Goal: Task Accomplishment & Management: Manage account settings

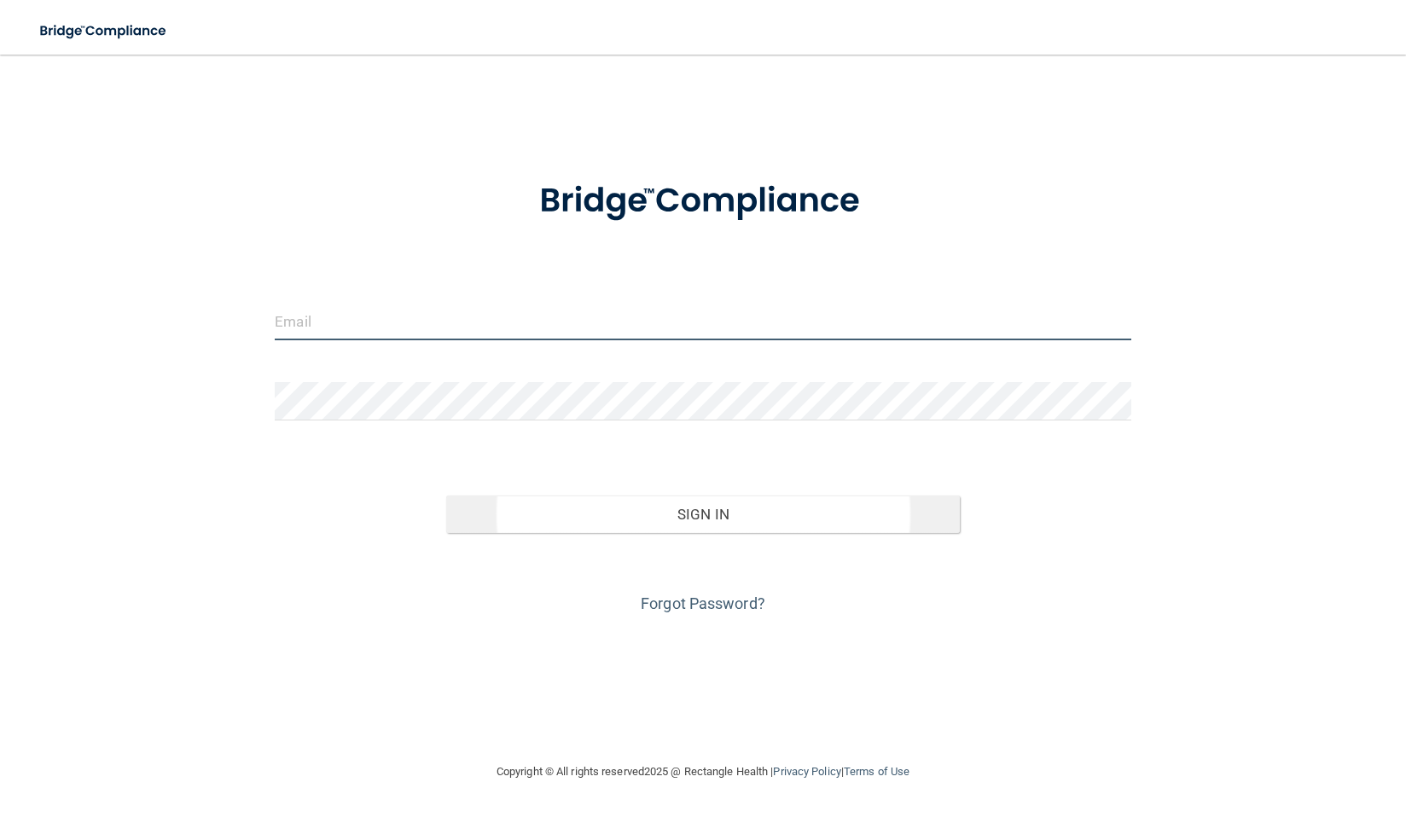
type input "[EMAIL_ADDRESS][DOMAIN_NAME]"
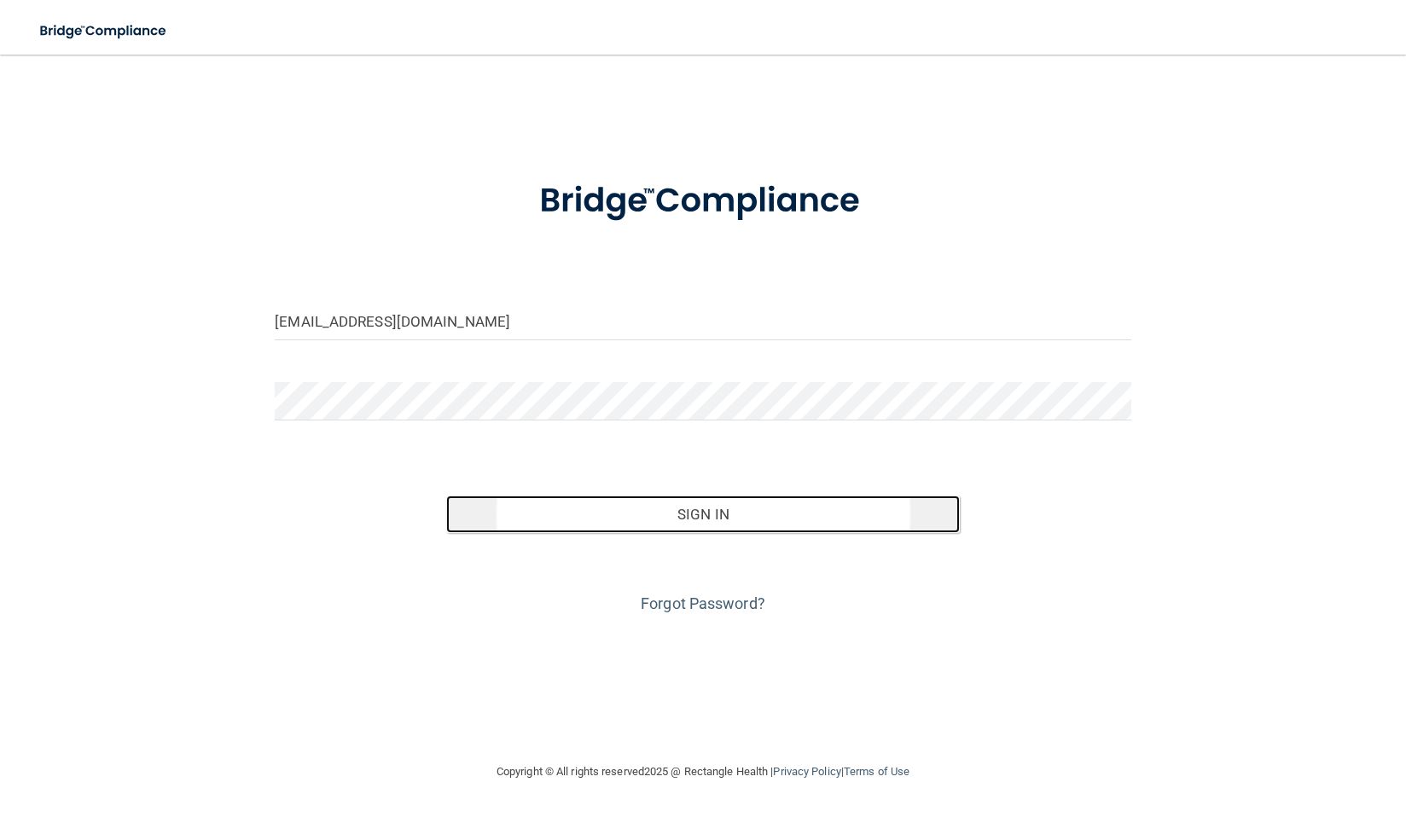
click at [611, 515] on button "Sign In" at bounding box center [703, 515] width 514 height 38
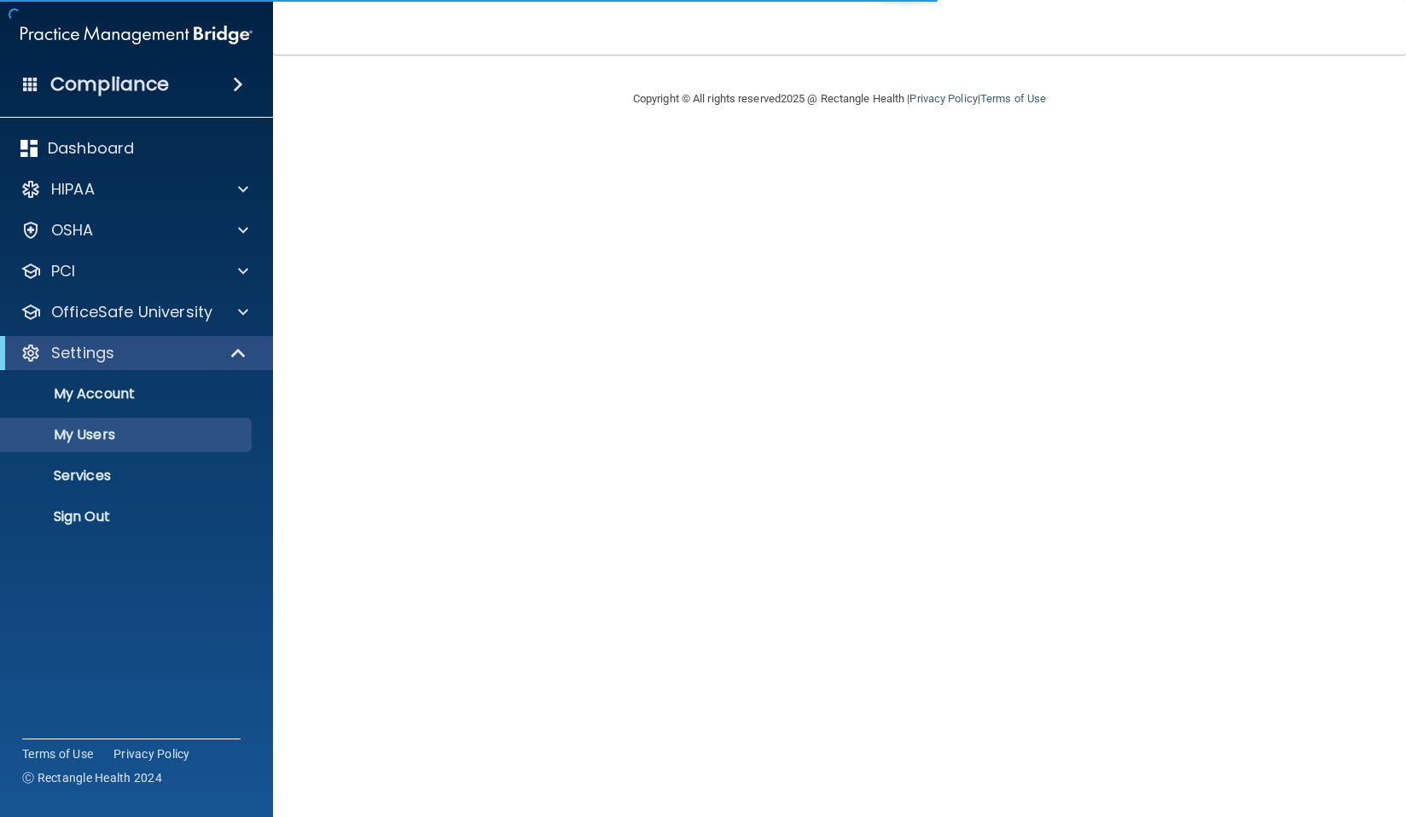
select select "20"
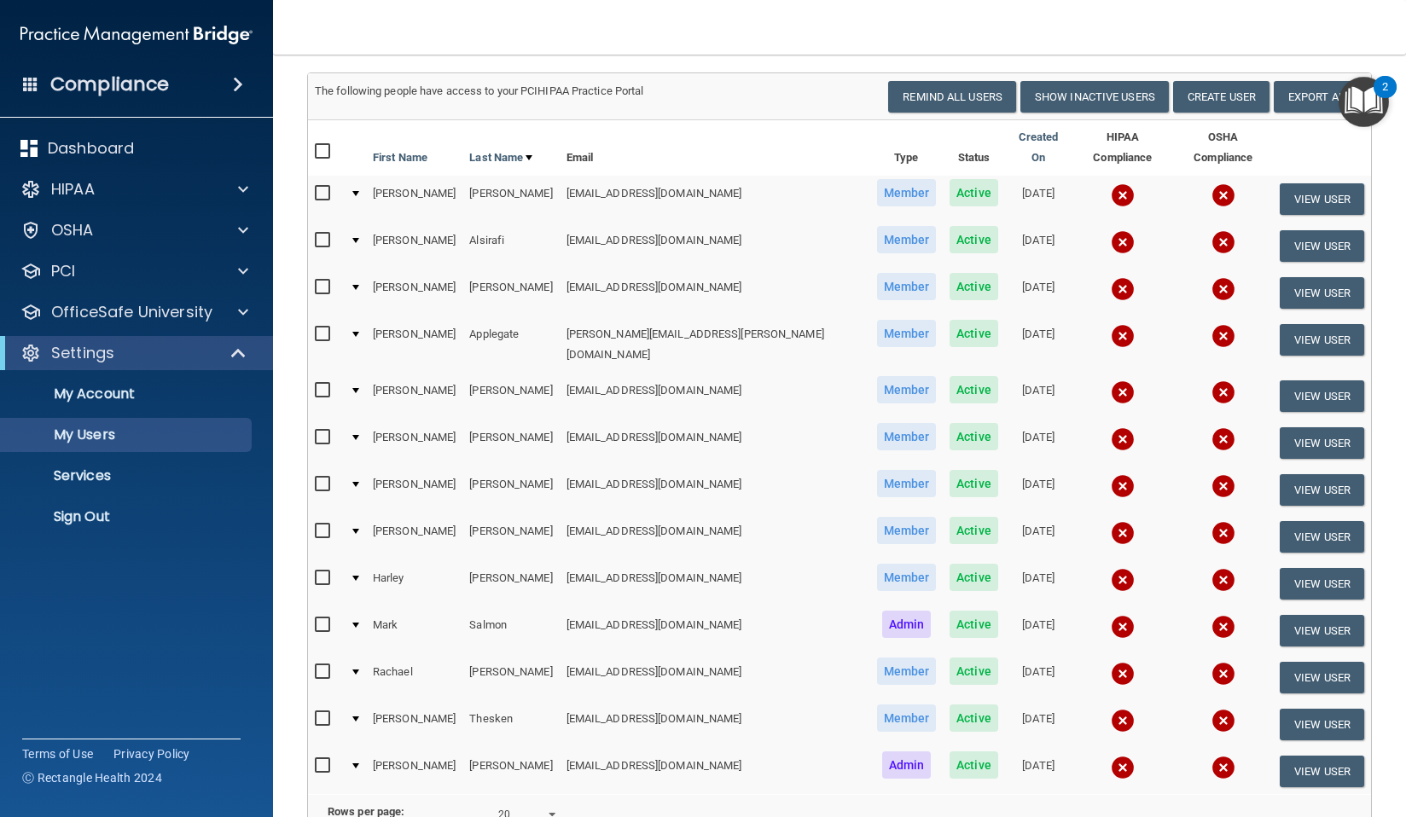
scroll to position [102, 0]
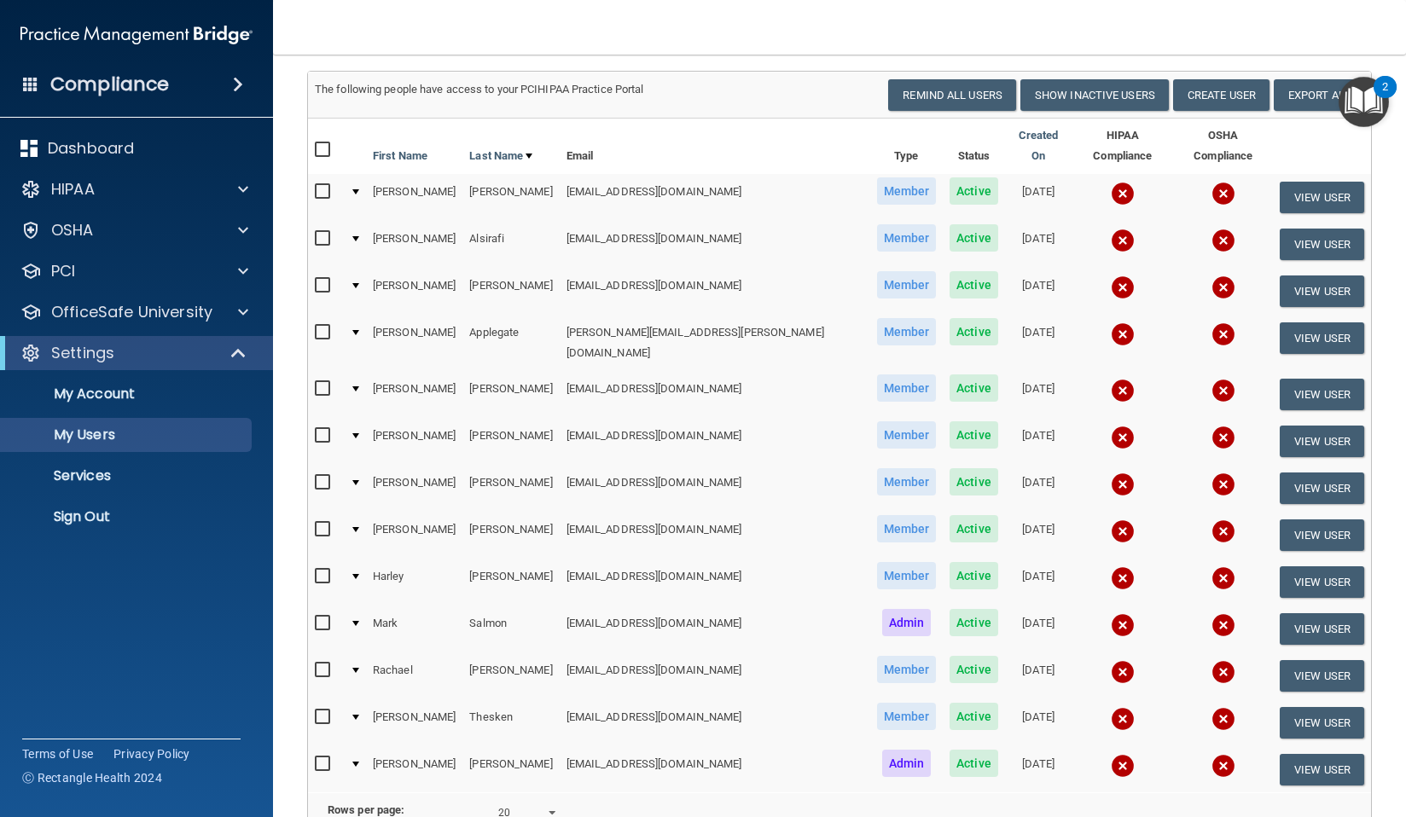
click at [1111, 754] on img at bounding box center [1123, 766] width 24 height 24
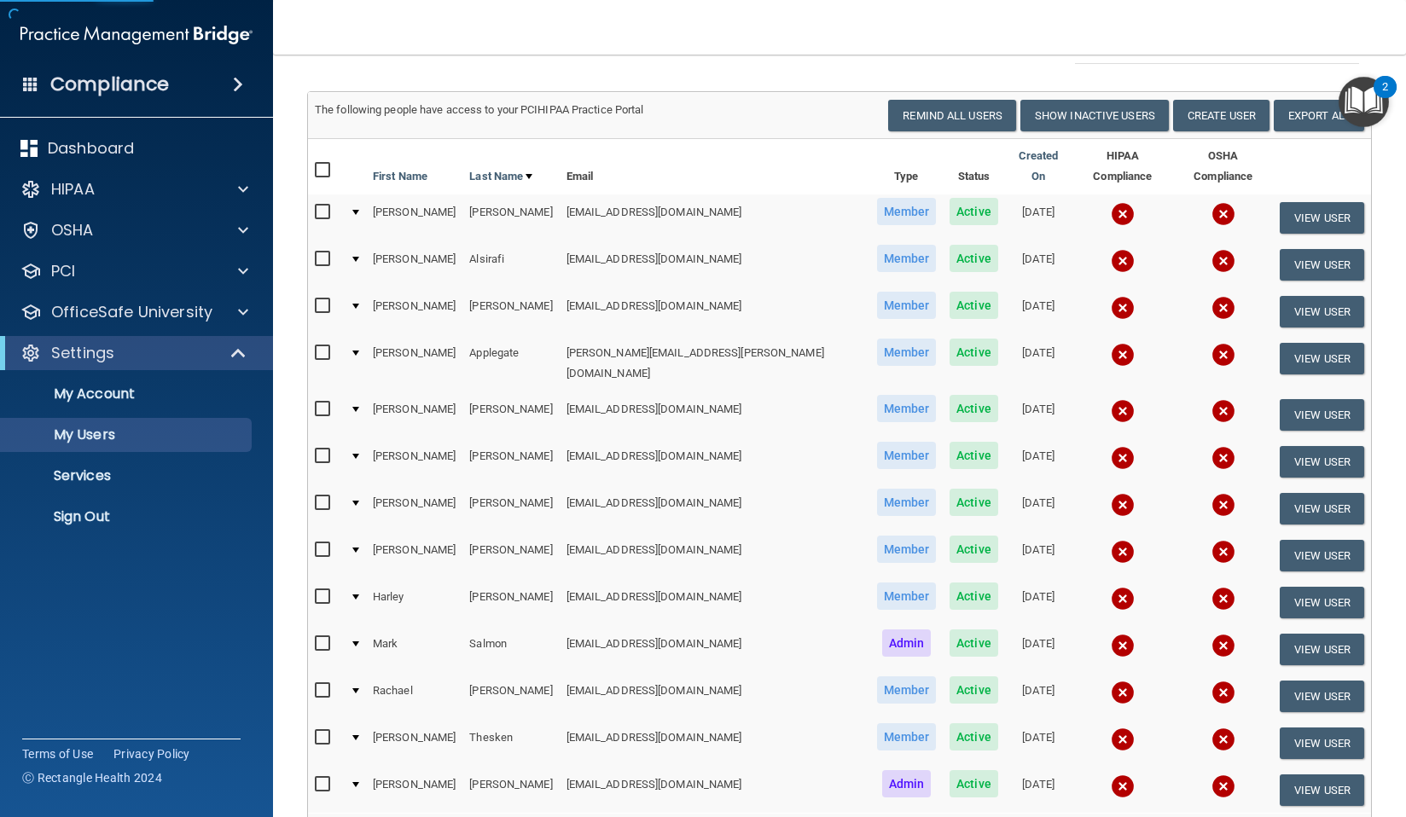
scroll to position [125, 0]
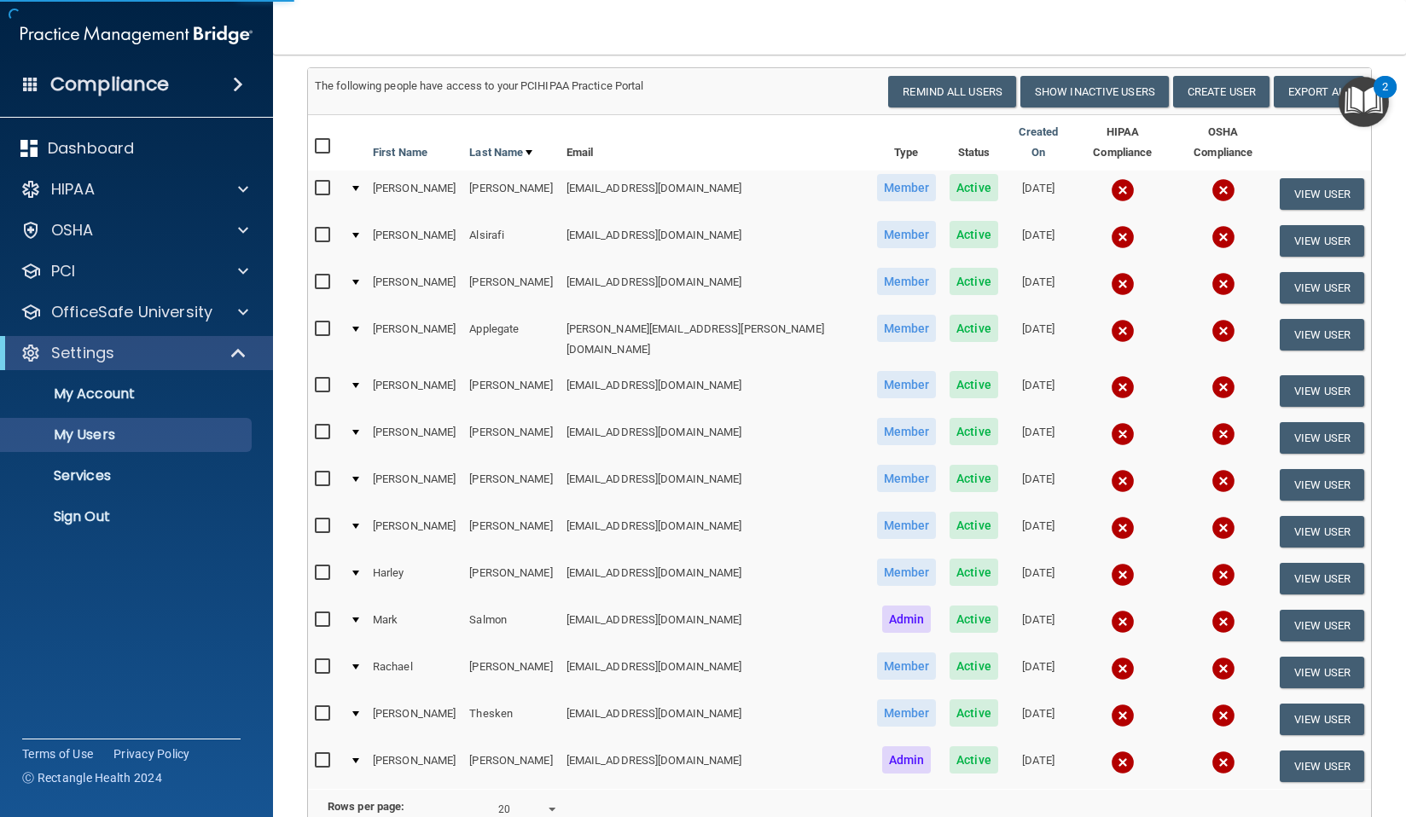
click at [1111, 751] on img at bounding box center [1123, 763] width 24 height 24
click at [1296, 751] on button "View User" at bounding box center [1321, 767] width 84 height 32
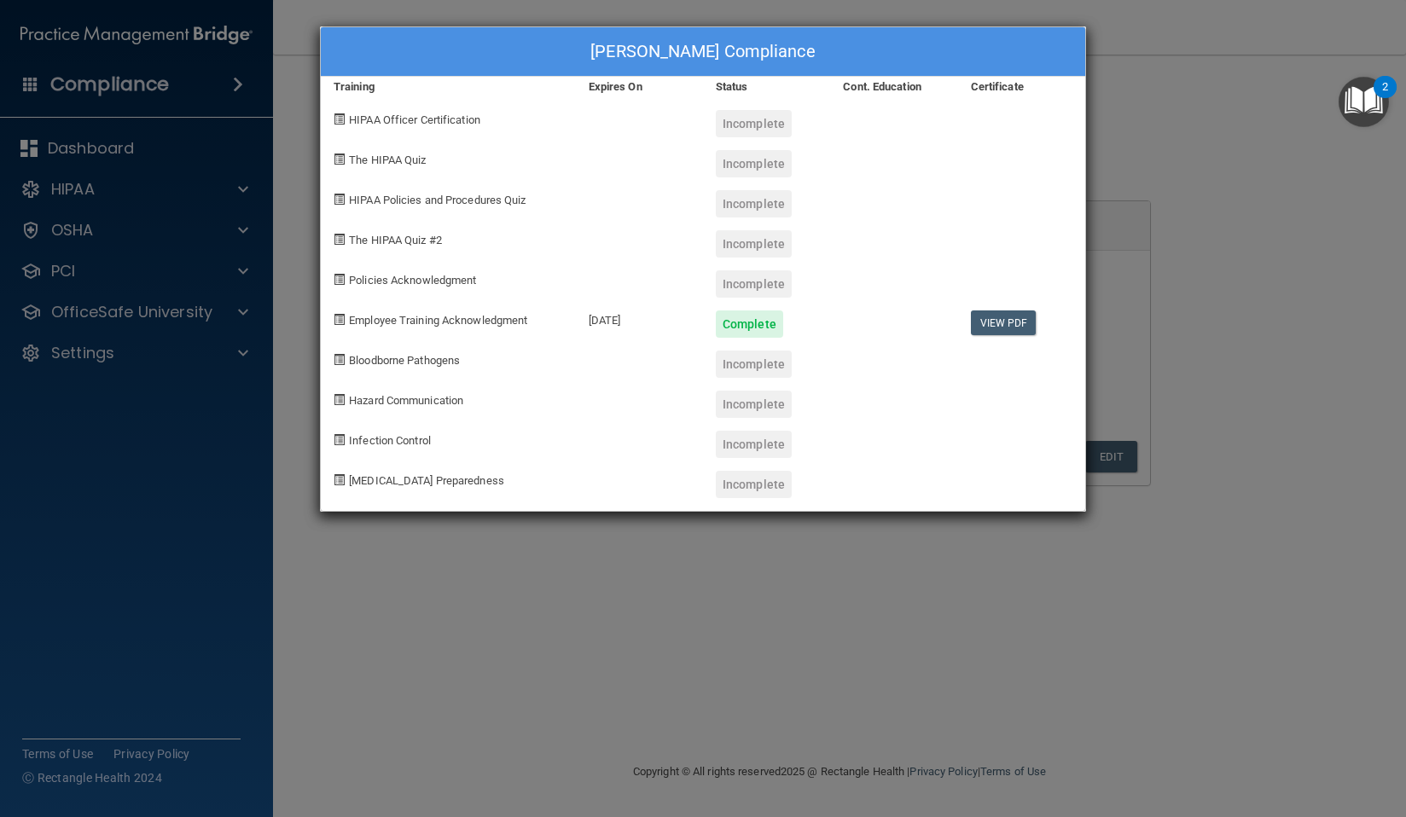
click at [1279, 237] on div "Julie Vasseur's Compliance Training Expires On Status Cont. Education Certifica…" at bounding box center [703, 408] width 1406 height 817
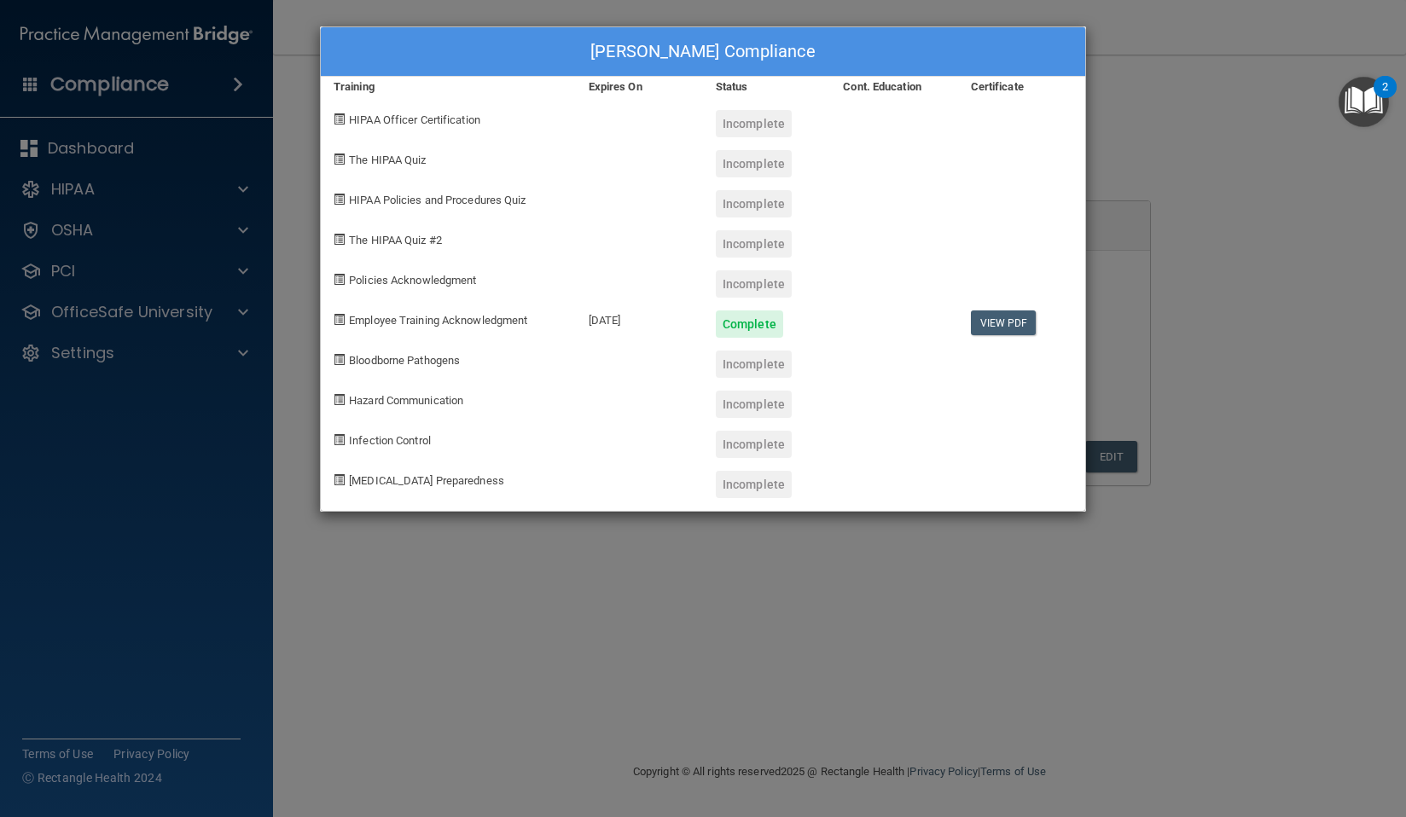
click at [1203, 247] on div "Julie Vasseur's Compliance Training Expires On Status Cont. Education Certifica…" at bounding box center [703, 408] width 1406 height 817
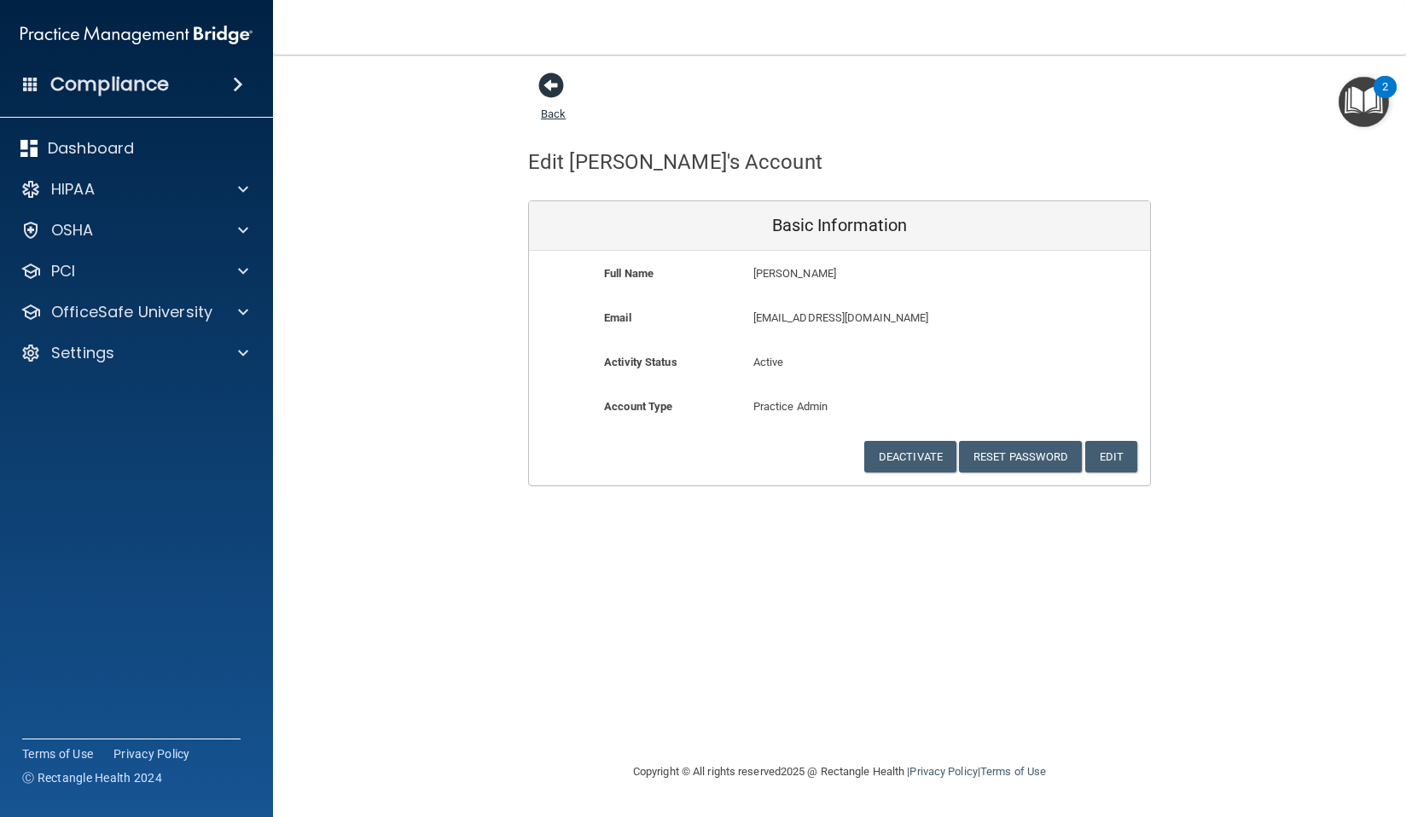
click at [545, 89] on span at bounding box center [551, 86] width 26 height 26
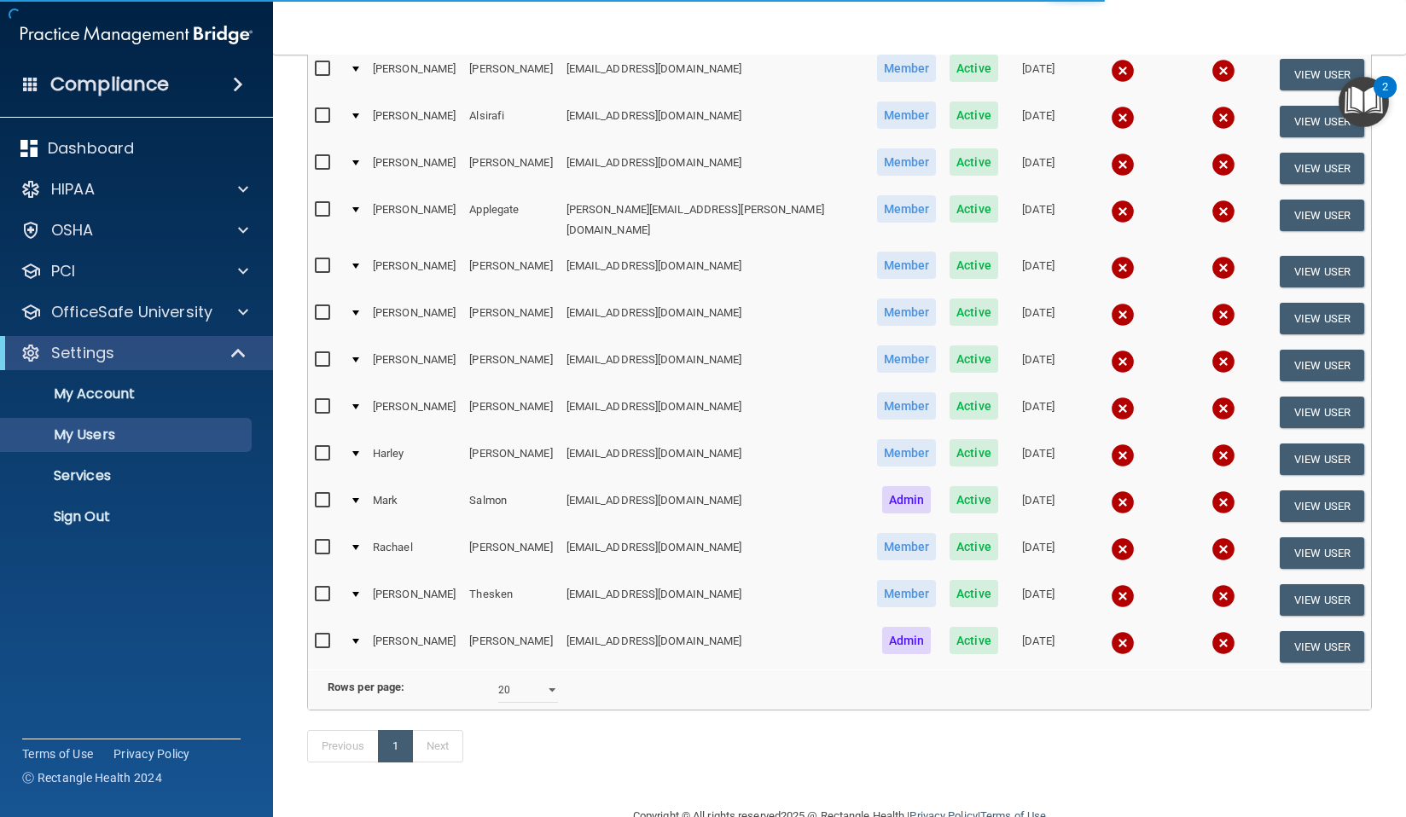
scroll to position [239, 0]
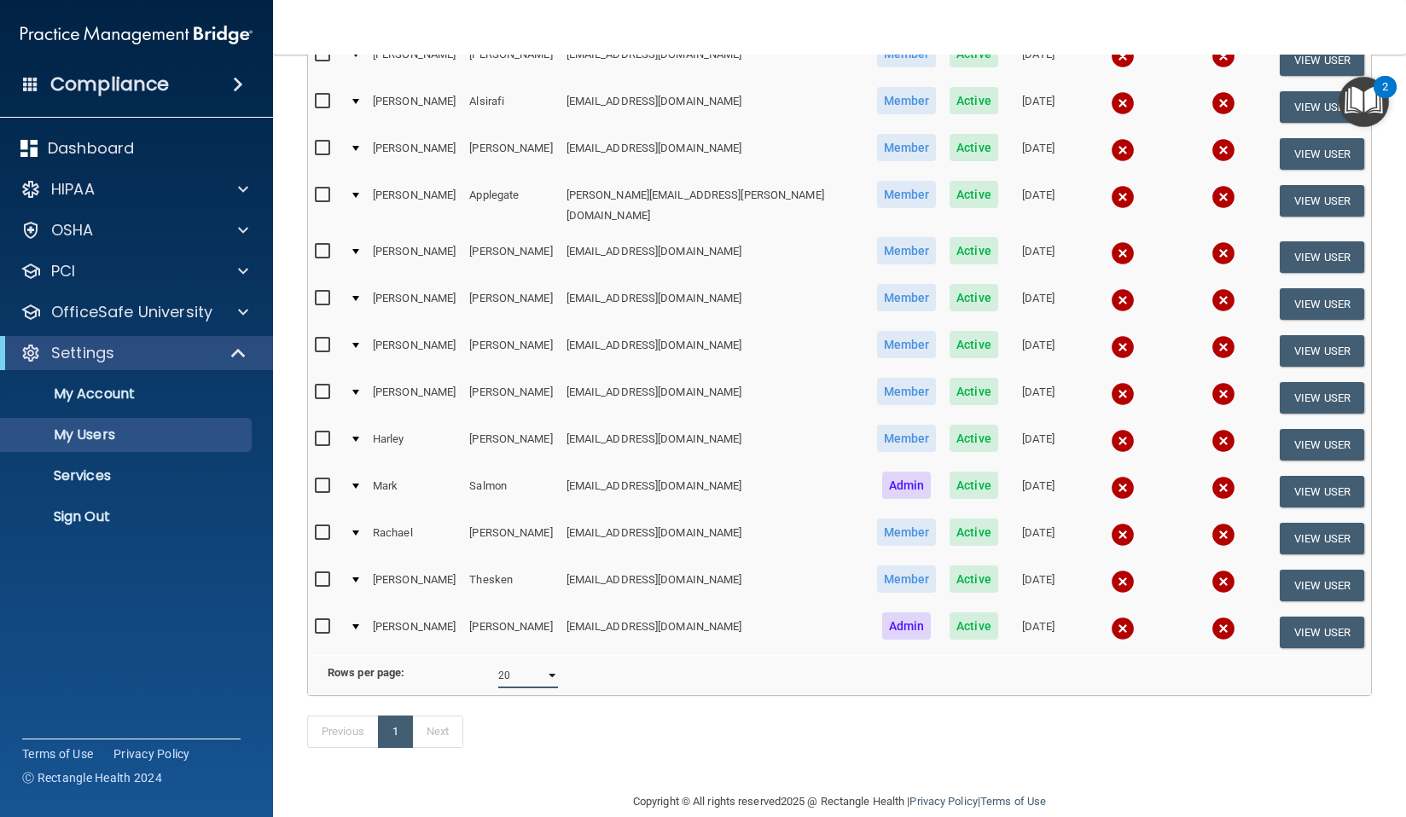
click at [531, 663] on select "10 20 30 40 all" at bounding box center [528, 676] width 60 height 26
select select "30"
click at [498, 663] on select "10 20 30 40 all" at bounding box center [528, 676] width 60 height 26
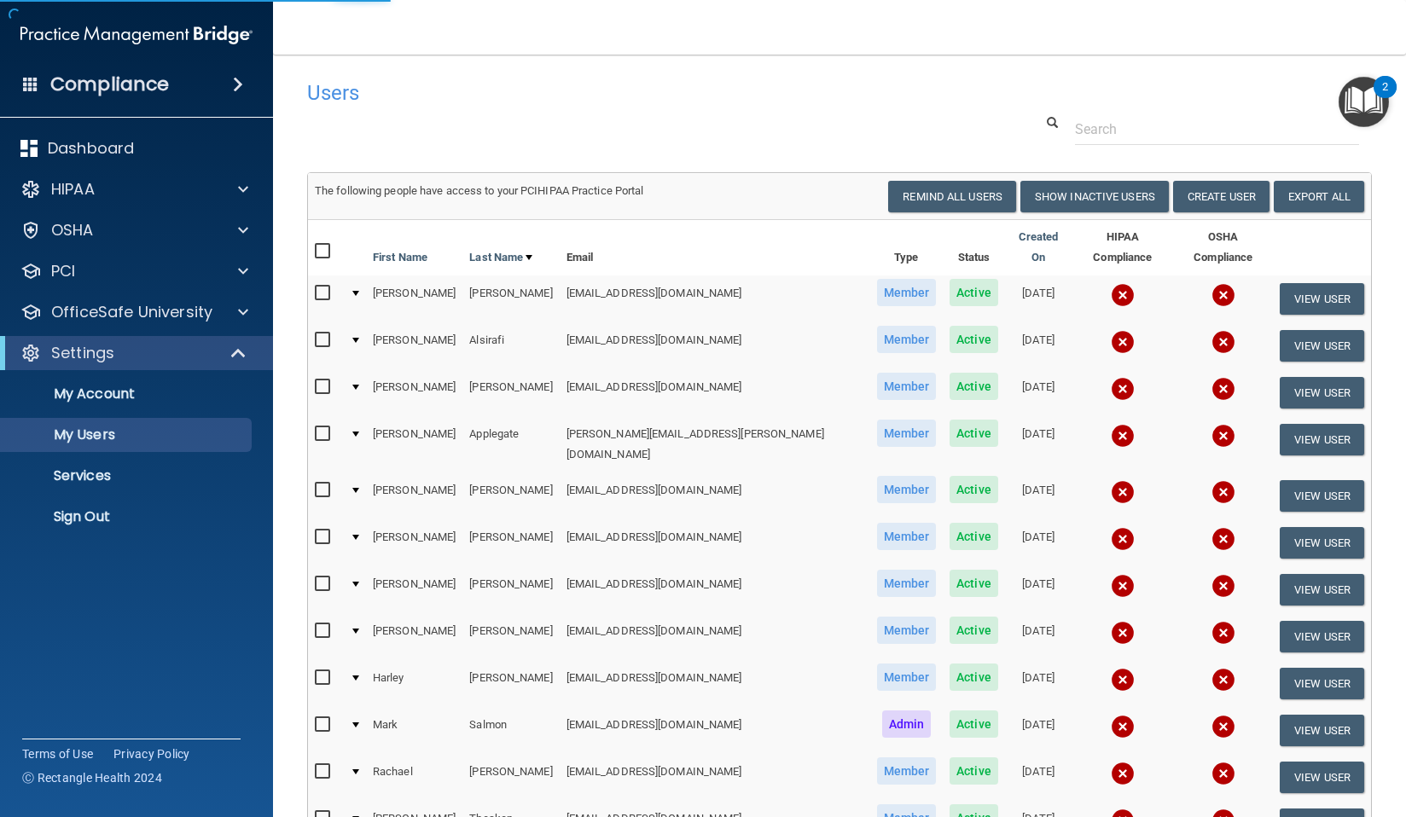
select select "30"
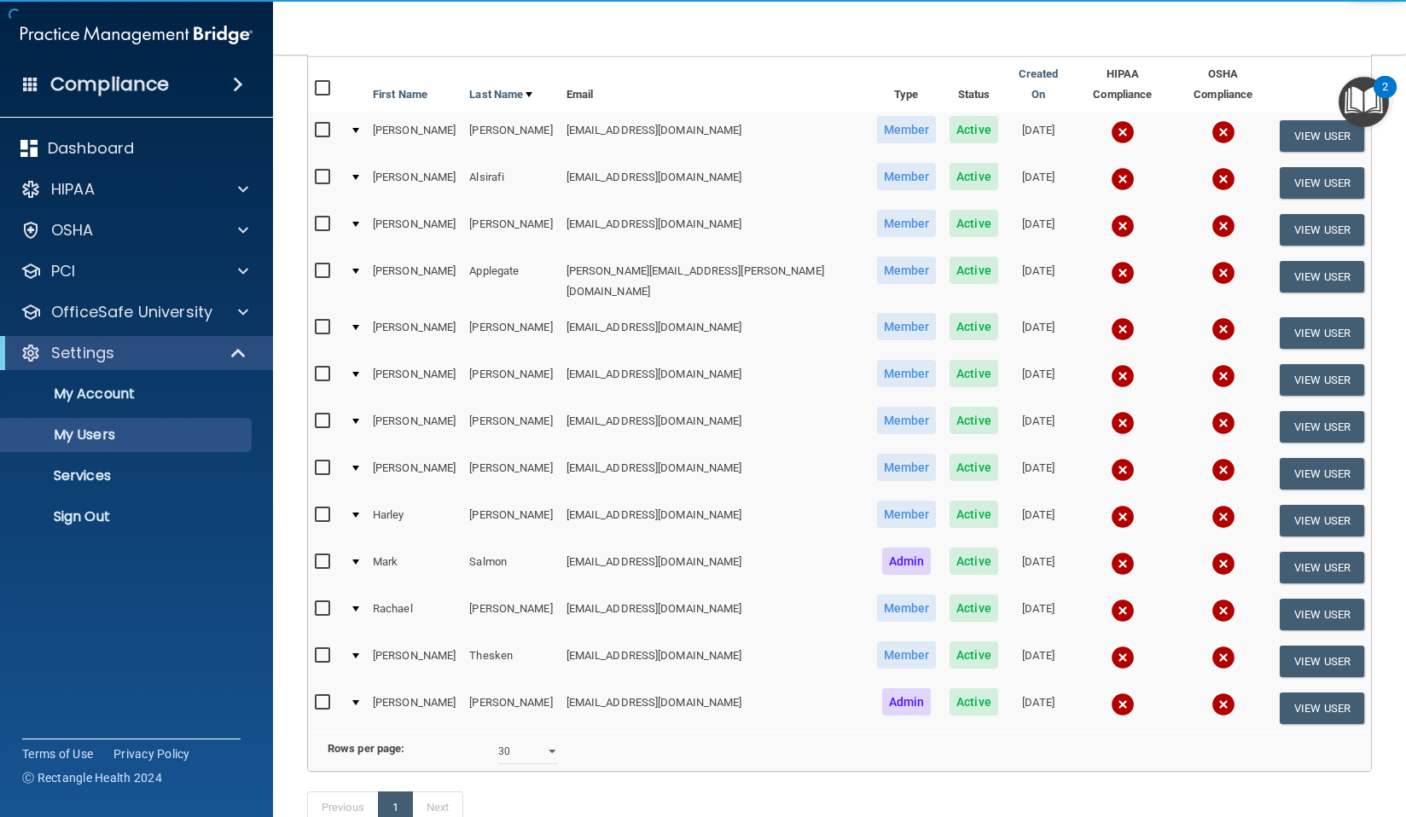
scroll to position [171, 0]
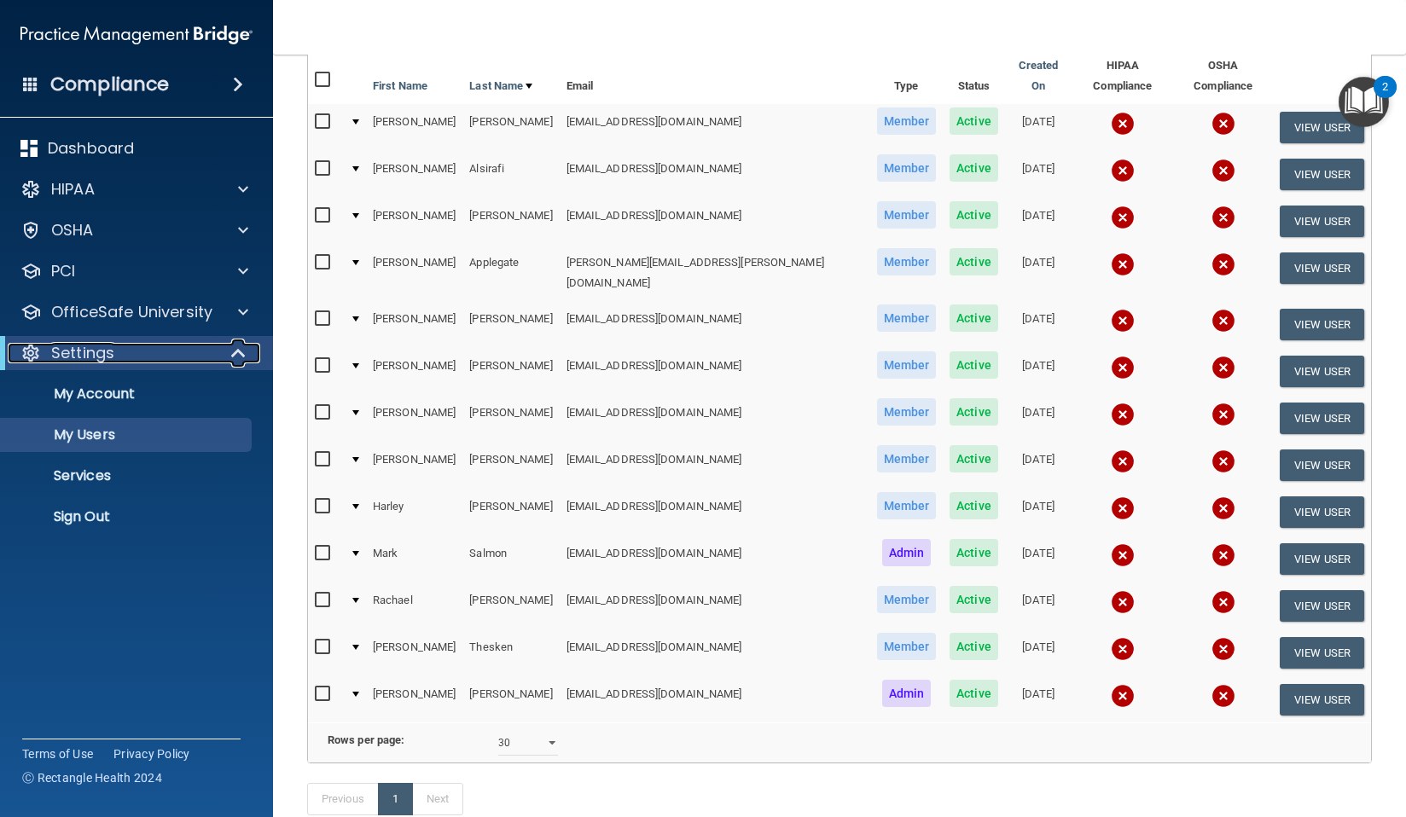
click at [135, 356] on div "Settings" at bounding box center [113, 353] width 211 height 20
click at [119, 397] on p "My Account" at bounding box center [127, 394] width 233 height 17
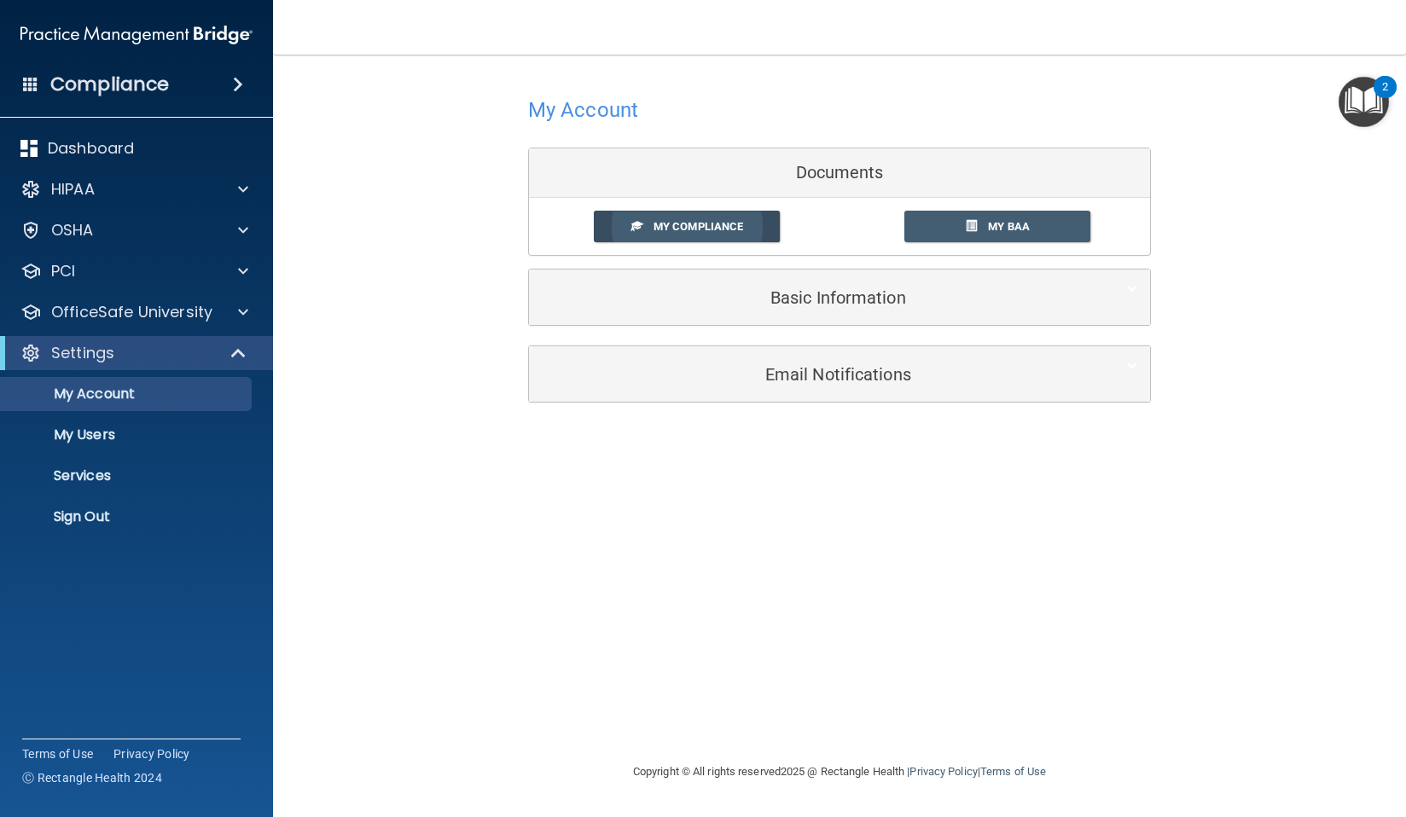
click at [638, 235] on link "My Compliance" at bounding box center [687, 227] width 187 height 32
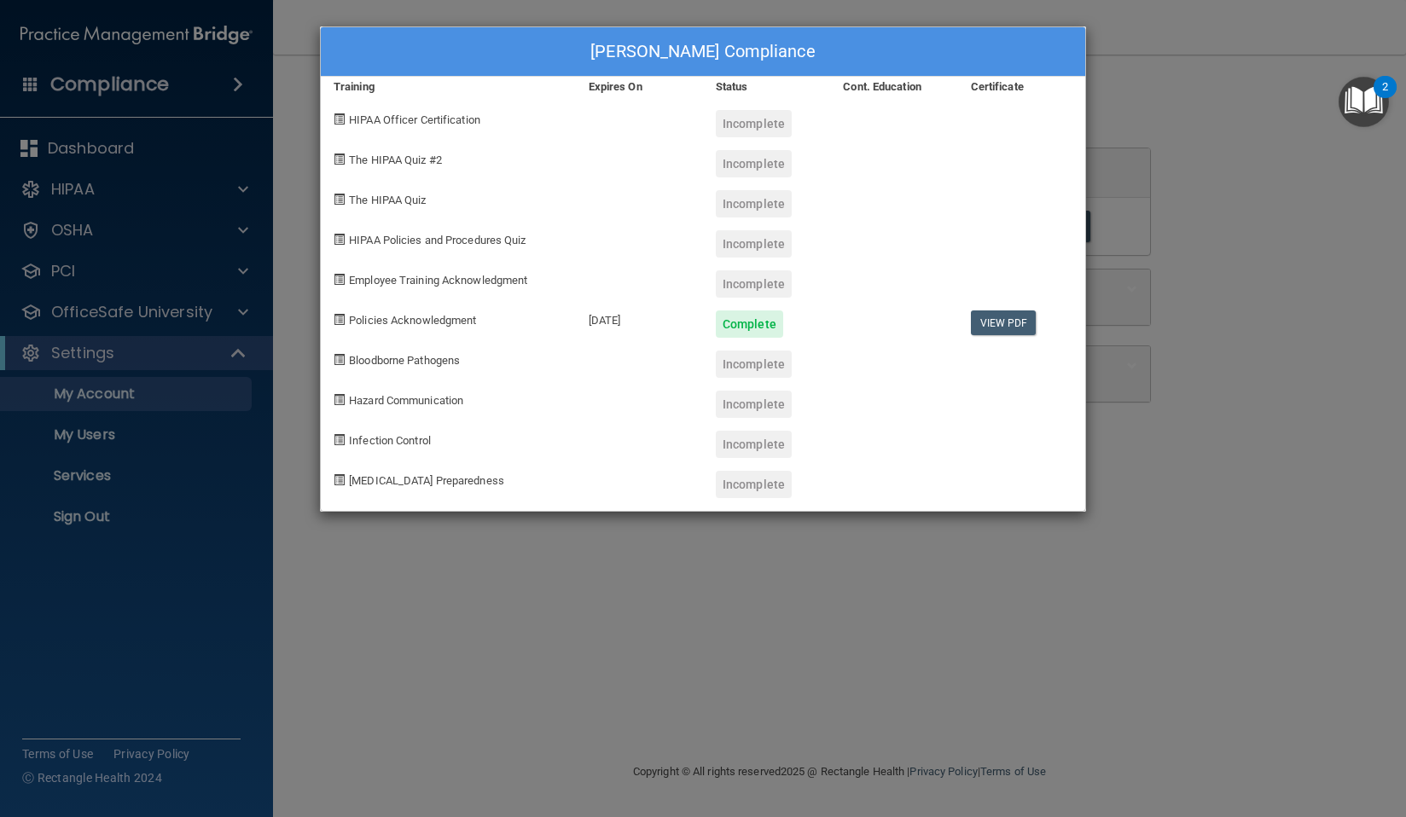
click at [467, 555] on div "Mark Salmon's Compliance Training Expires On Status Cont. Education Certificate…" at bounding box center [703, 408] width 1406 height 817
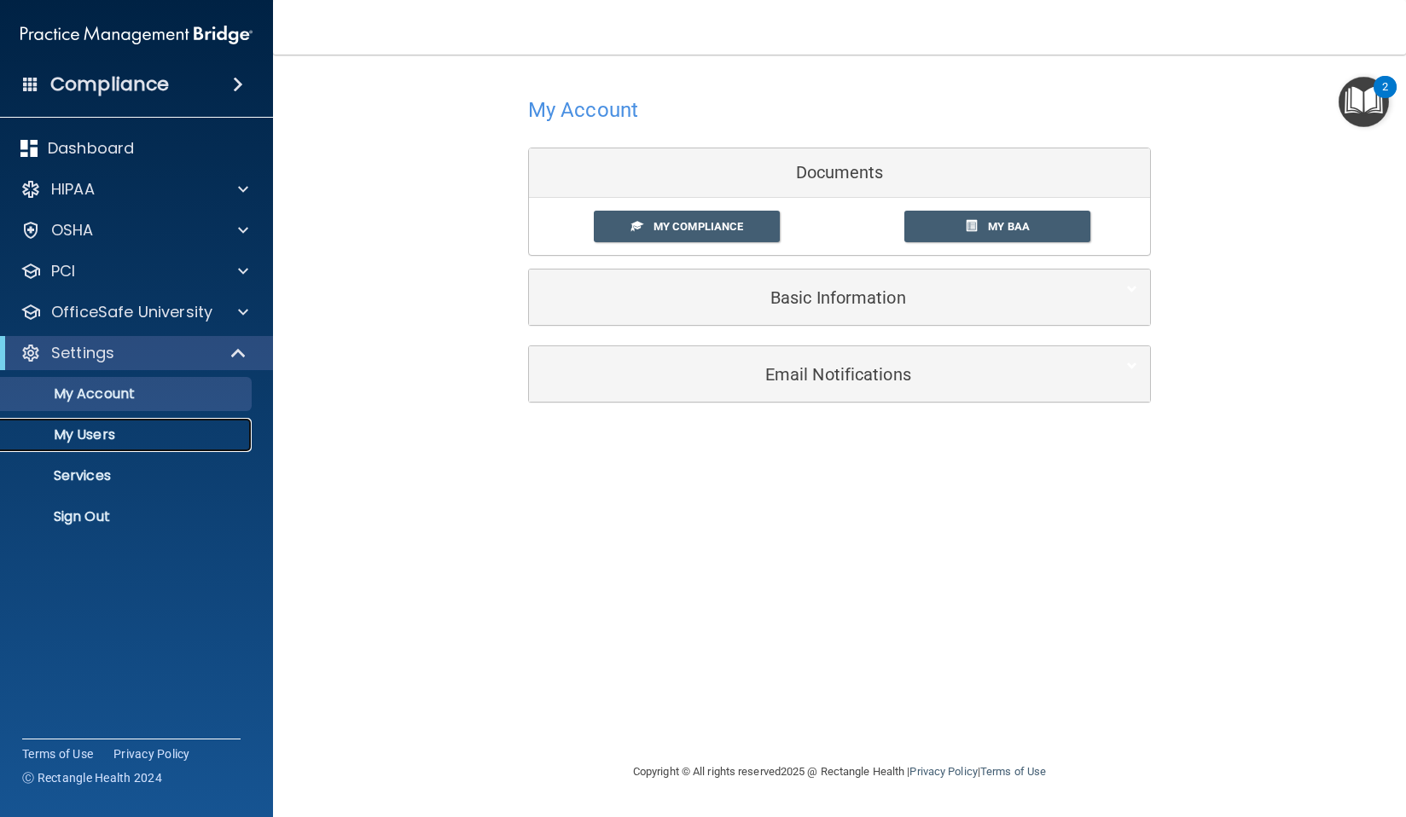
click at [106, 438] on p "My Users" at bounding box center [127, 434] width 233 height 17
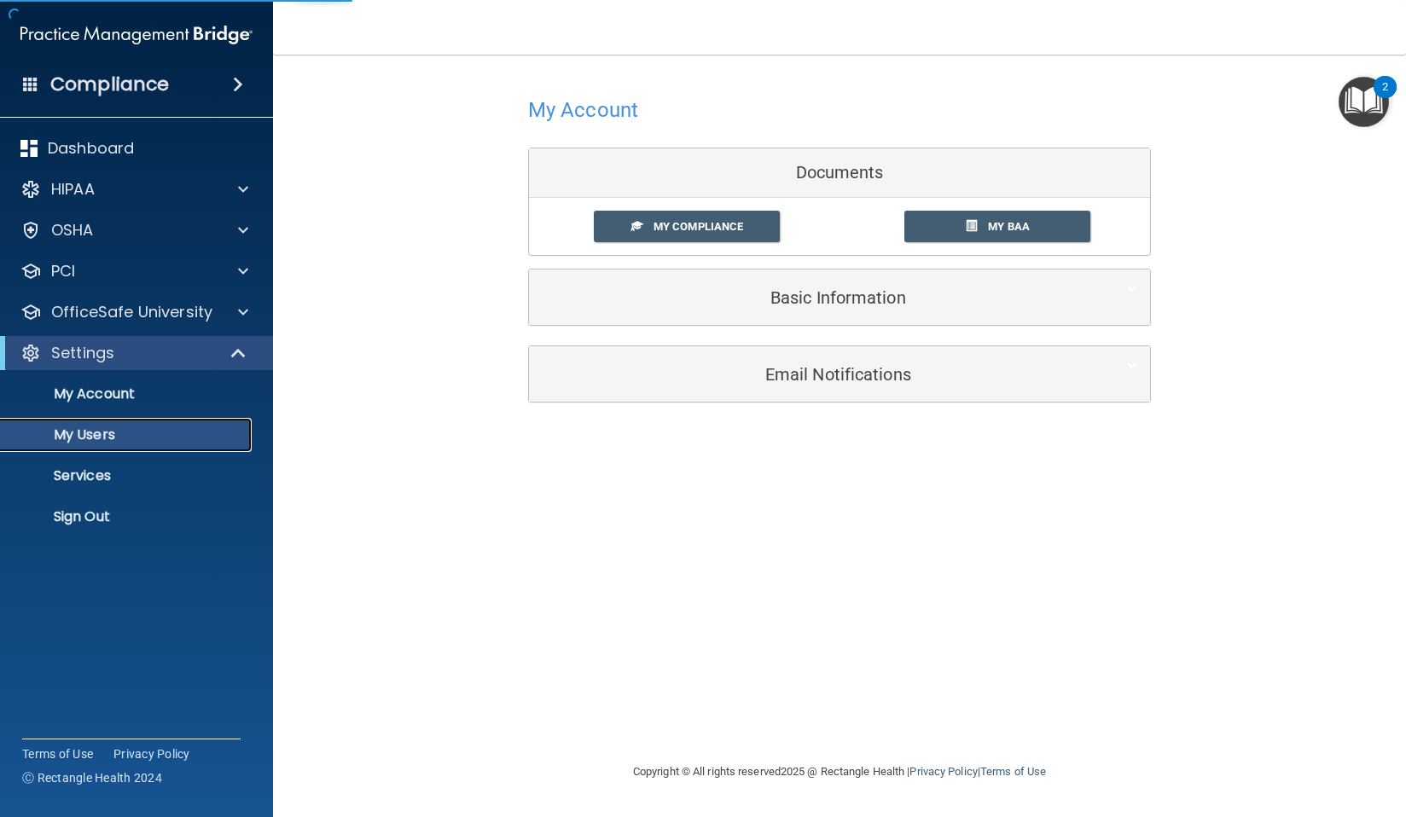
select select "20"
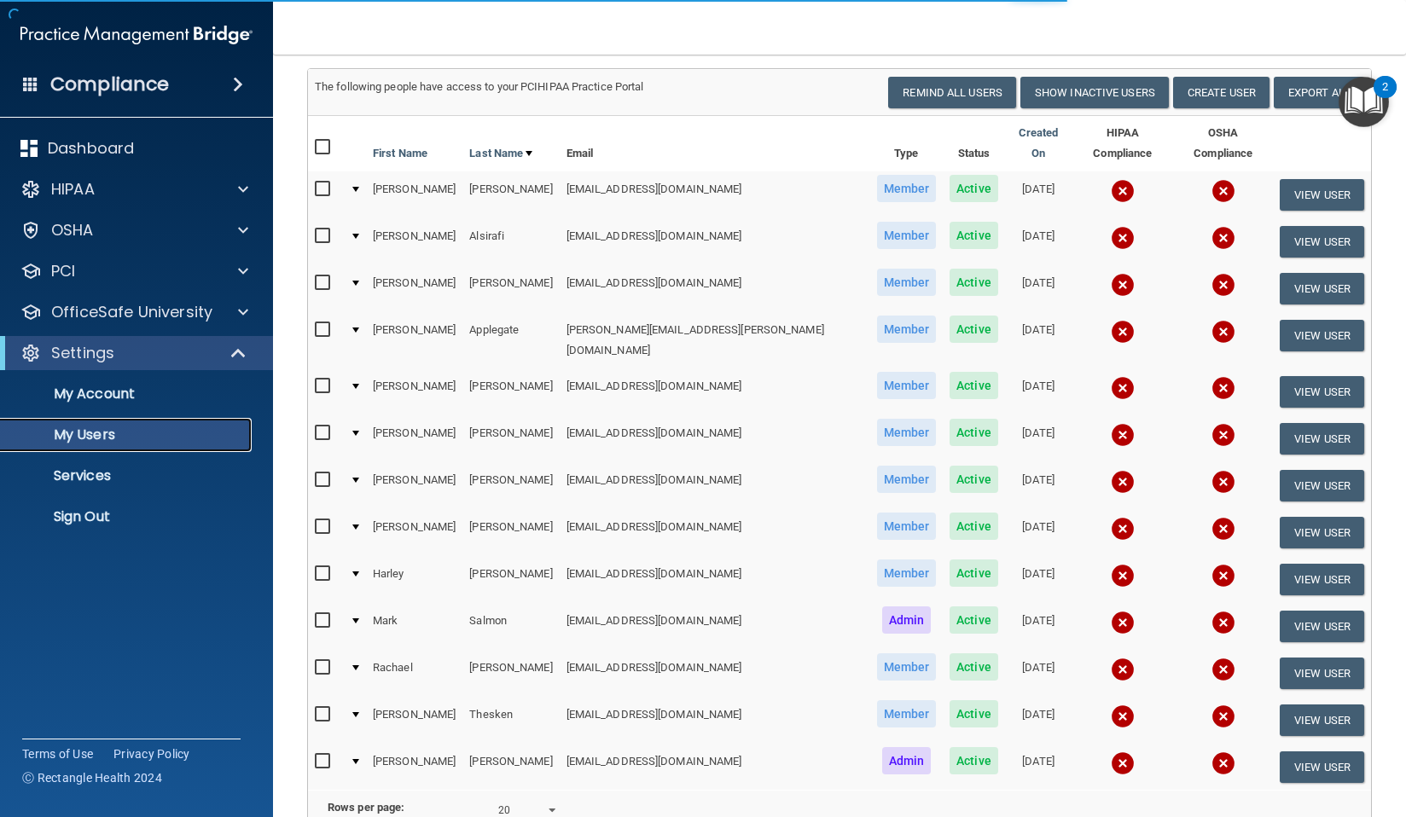
scroll to position [107, 0]
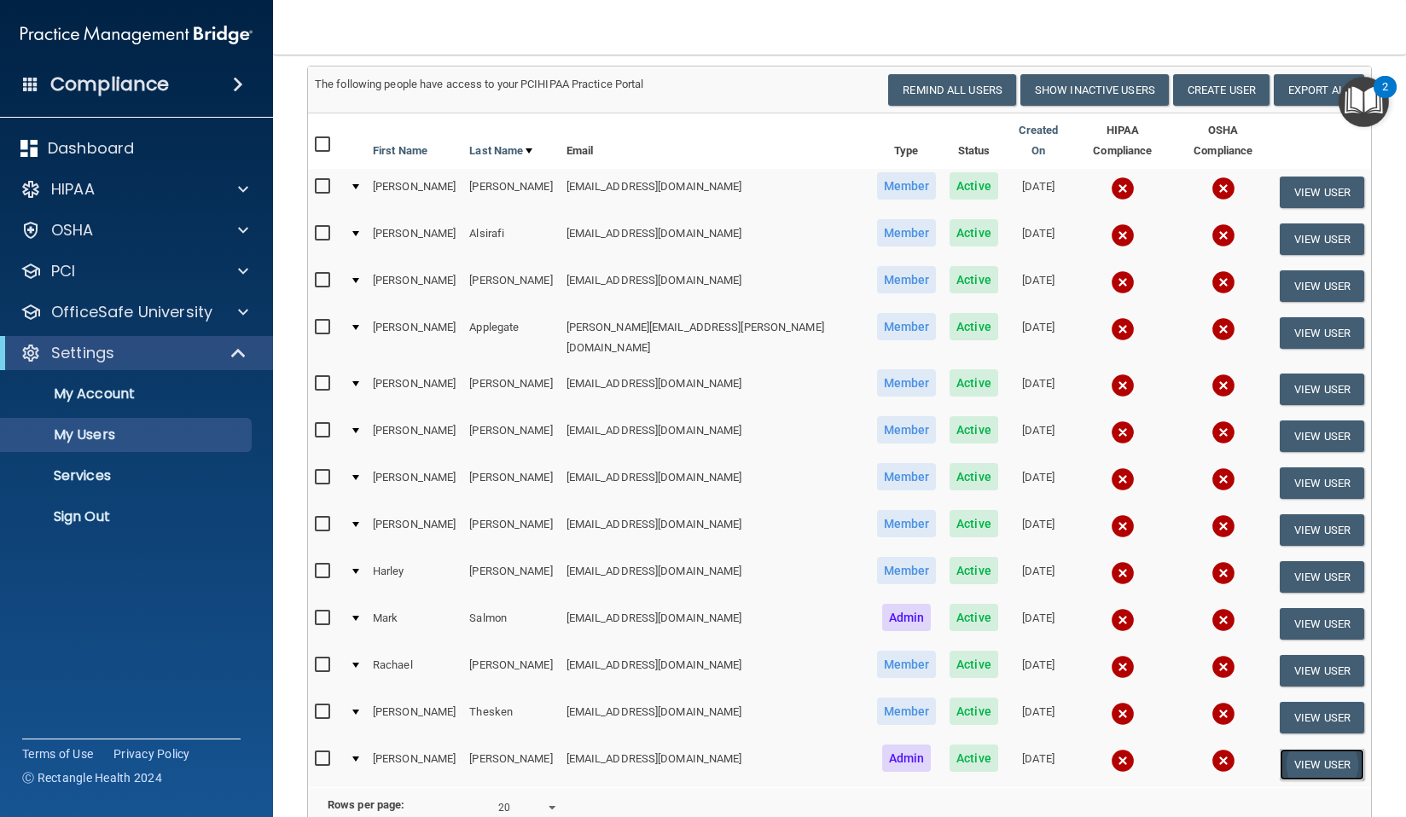
click at [1319, 749] on button "View User" at bounding box center [1321, 765] width 84 height 32
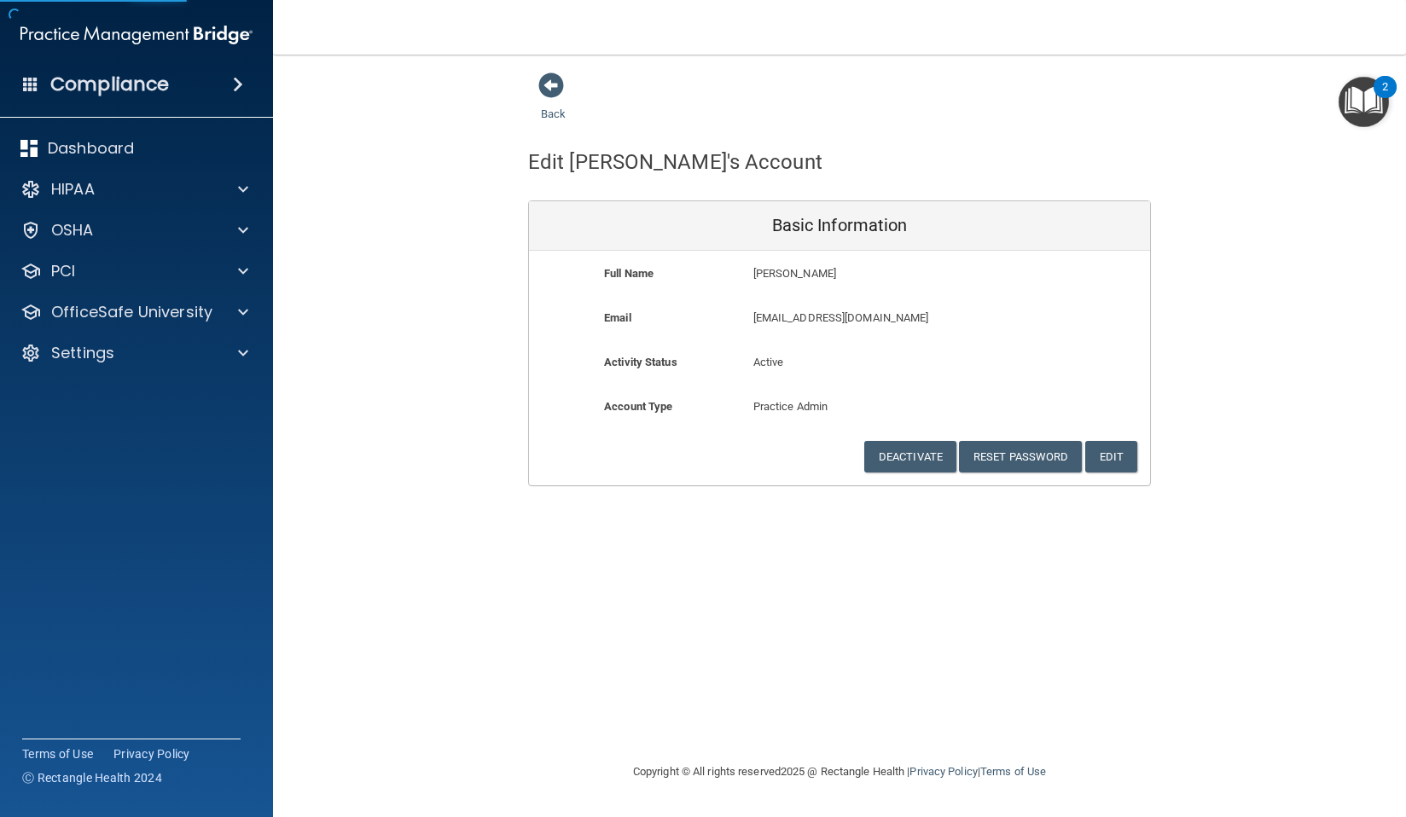
click at [920, 359] on p "Active" at bounding box center [839, 362] width 173 height 20
click at [235, 316] on div at bounding box center [240, 312] width 43 height 20
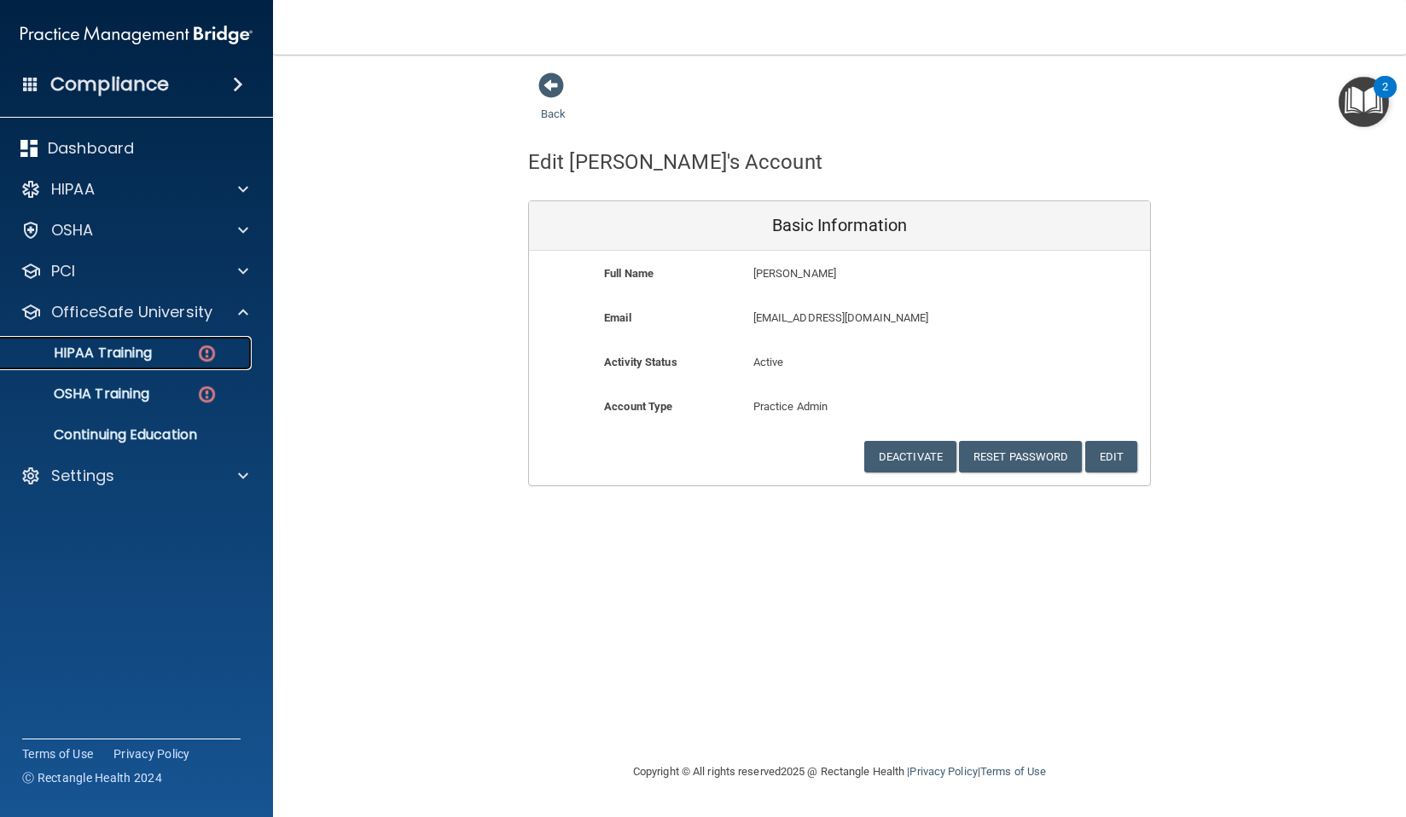
click at [182, 363] on link "HIPAA Training" at bounding box center [117, 353] width 269 height 34
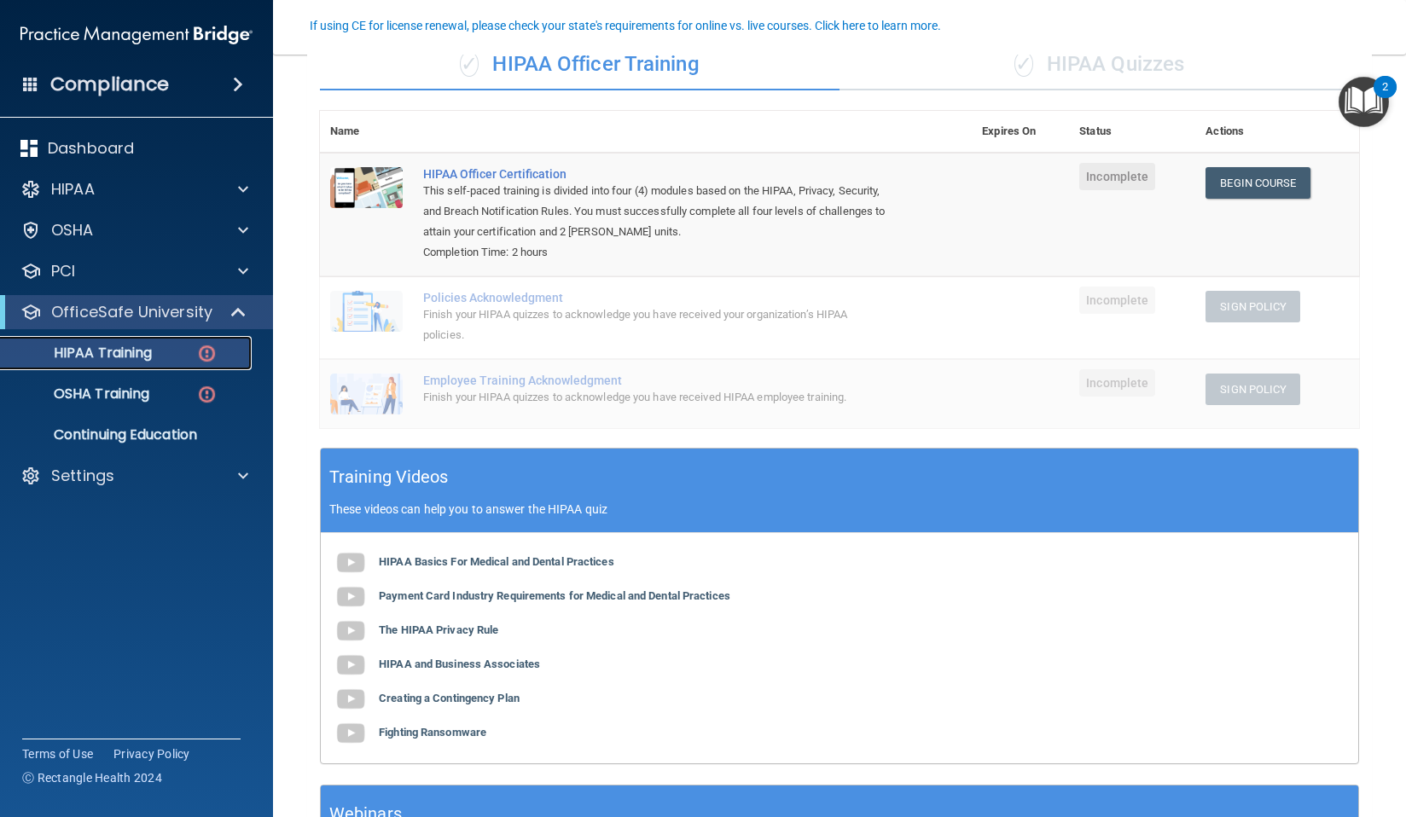
scroll to position [148, 0]
